Goal: Information Seeking & Learning: Learn about a topic

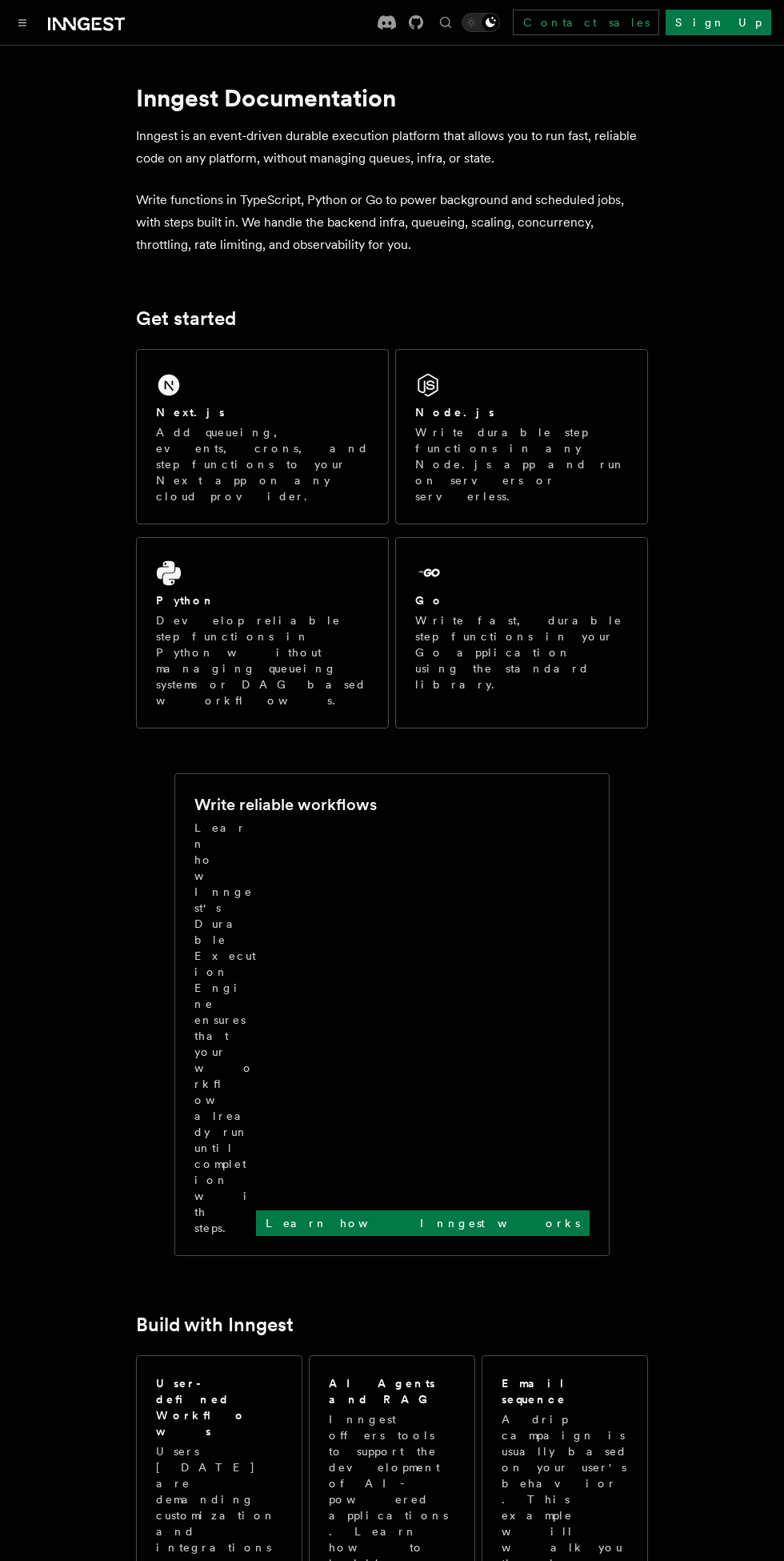
scroll to position [17, 0]
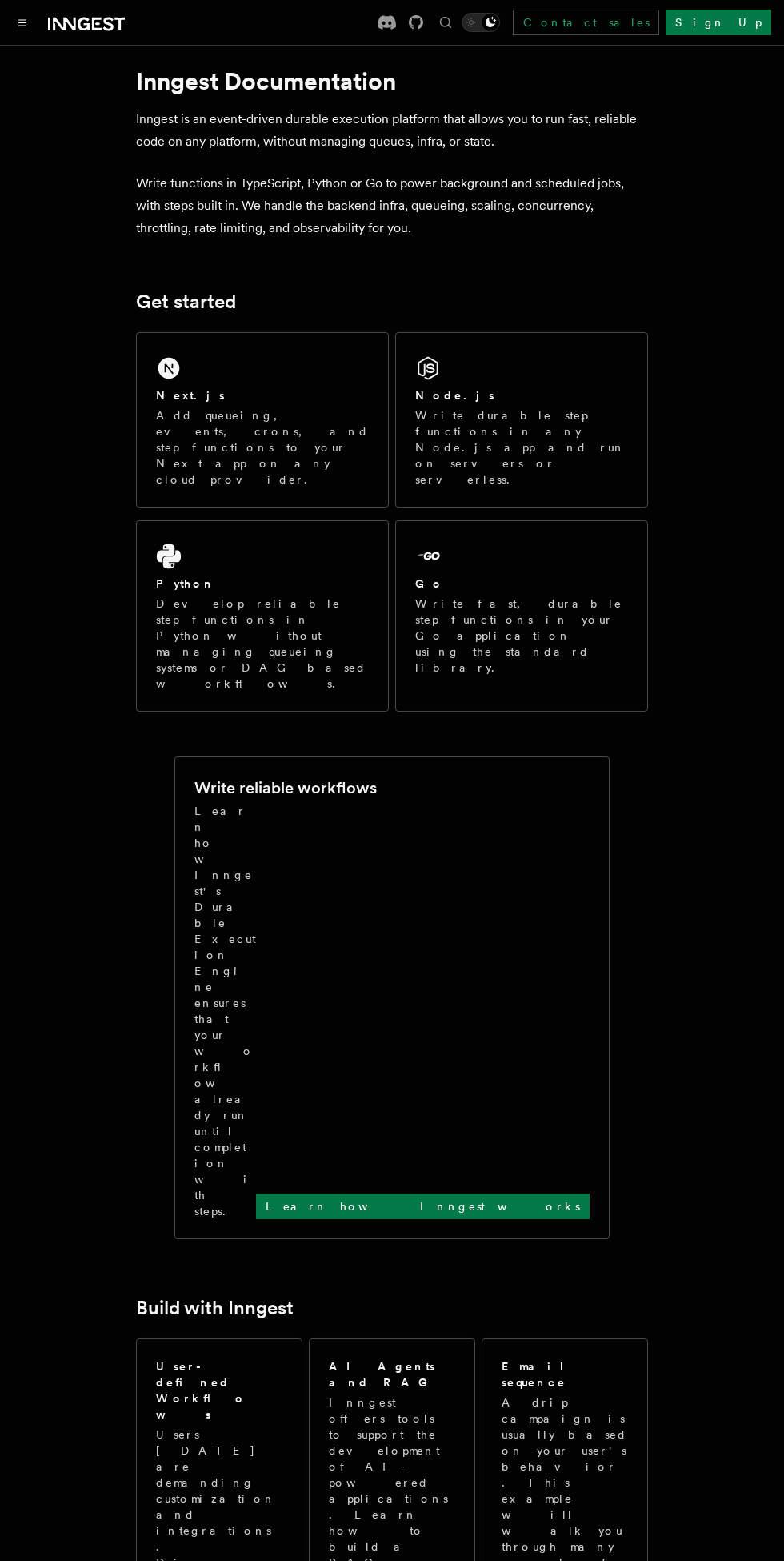
click at [524, 424] on p "Write durable step functions in any Node.js app and run on servers or serverles…" at bounding box center [521, 448] width 213 height 80
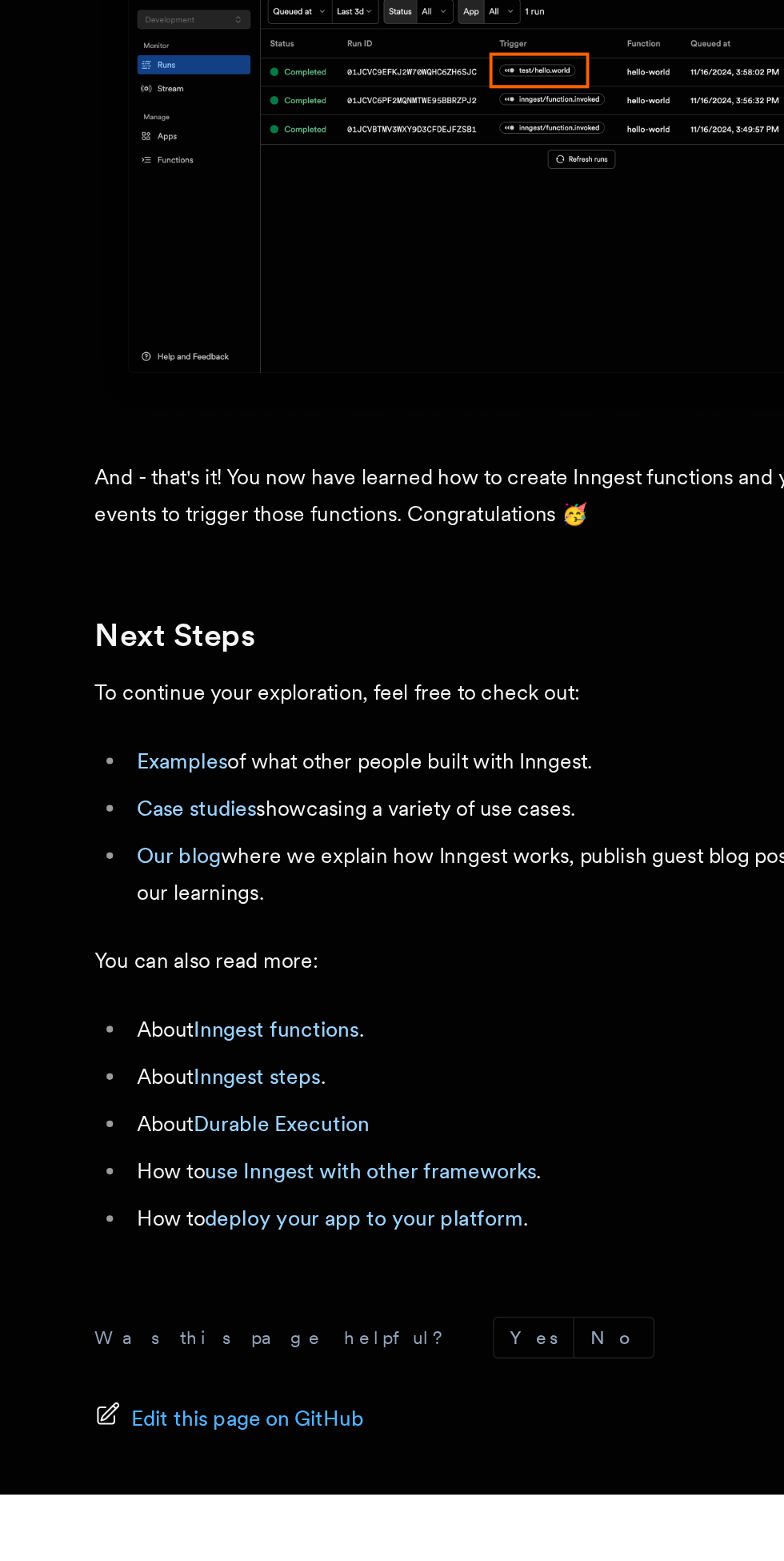
scroll to position [8400, 0]
click at [342, 1385] on link "deploy your app to your platform" at bounding box center [300, 1392] width 194 height 15
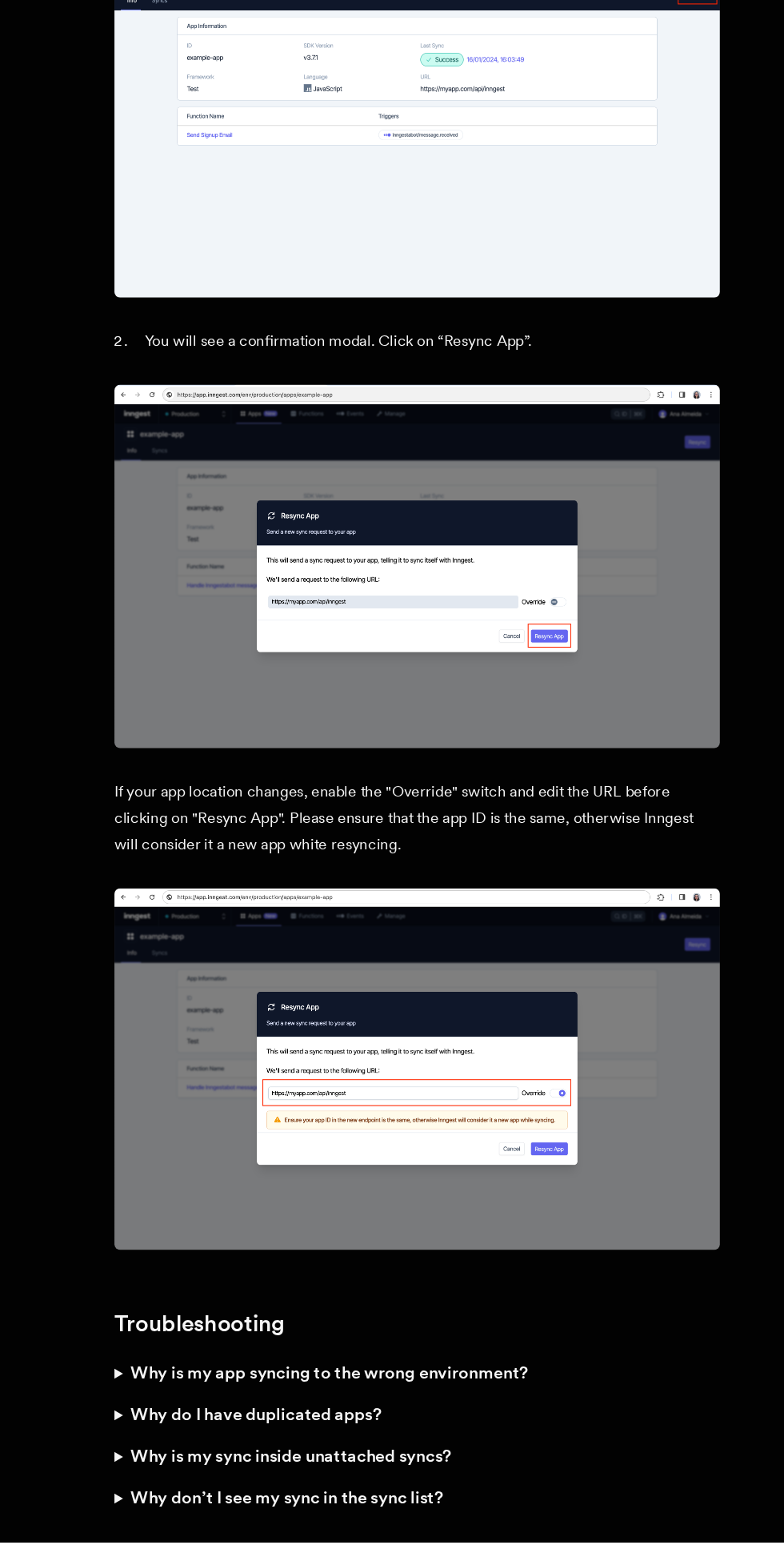
scroll to position [3364, 0]
